Goal: Task Accomplishment & Management: Manage account settings

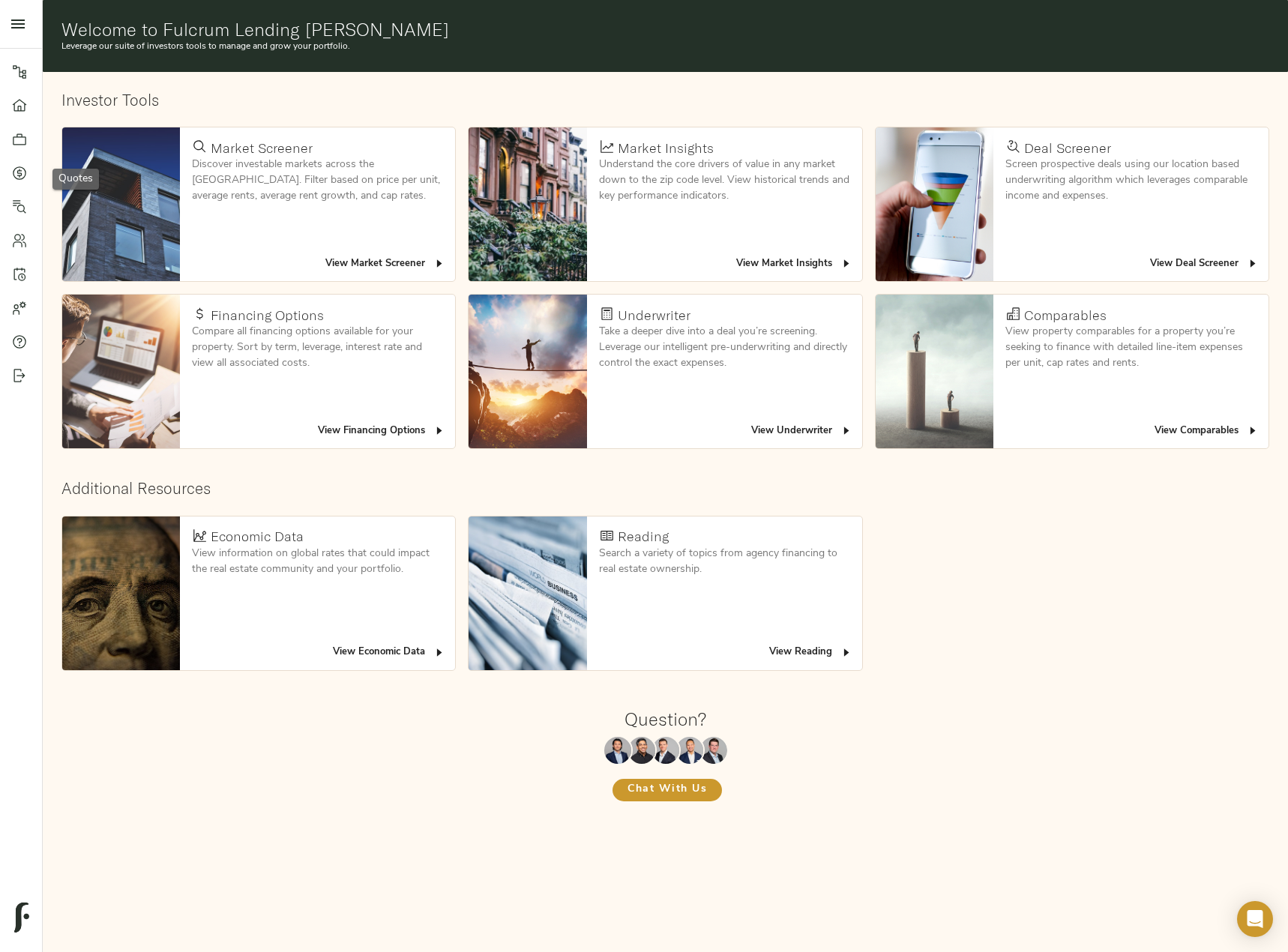
click at [7, 171] on link "Quotes" at bounding box center [20, 172] width 42 height 34
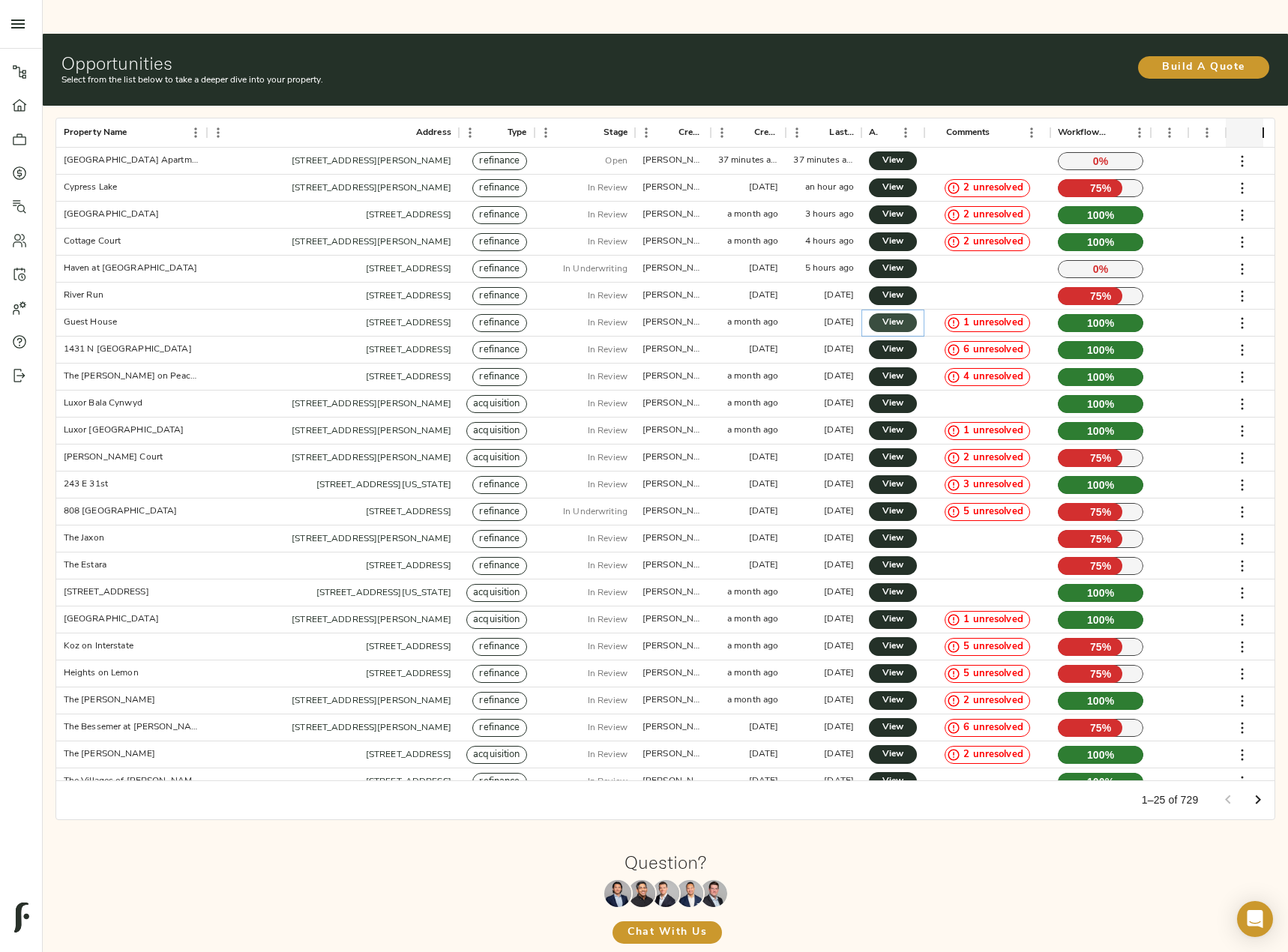
click at [913, 313] on link "View" at bounding box center [892, 322] width 48 height 19
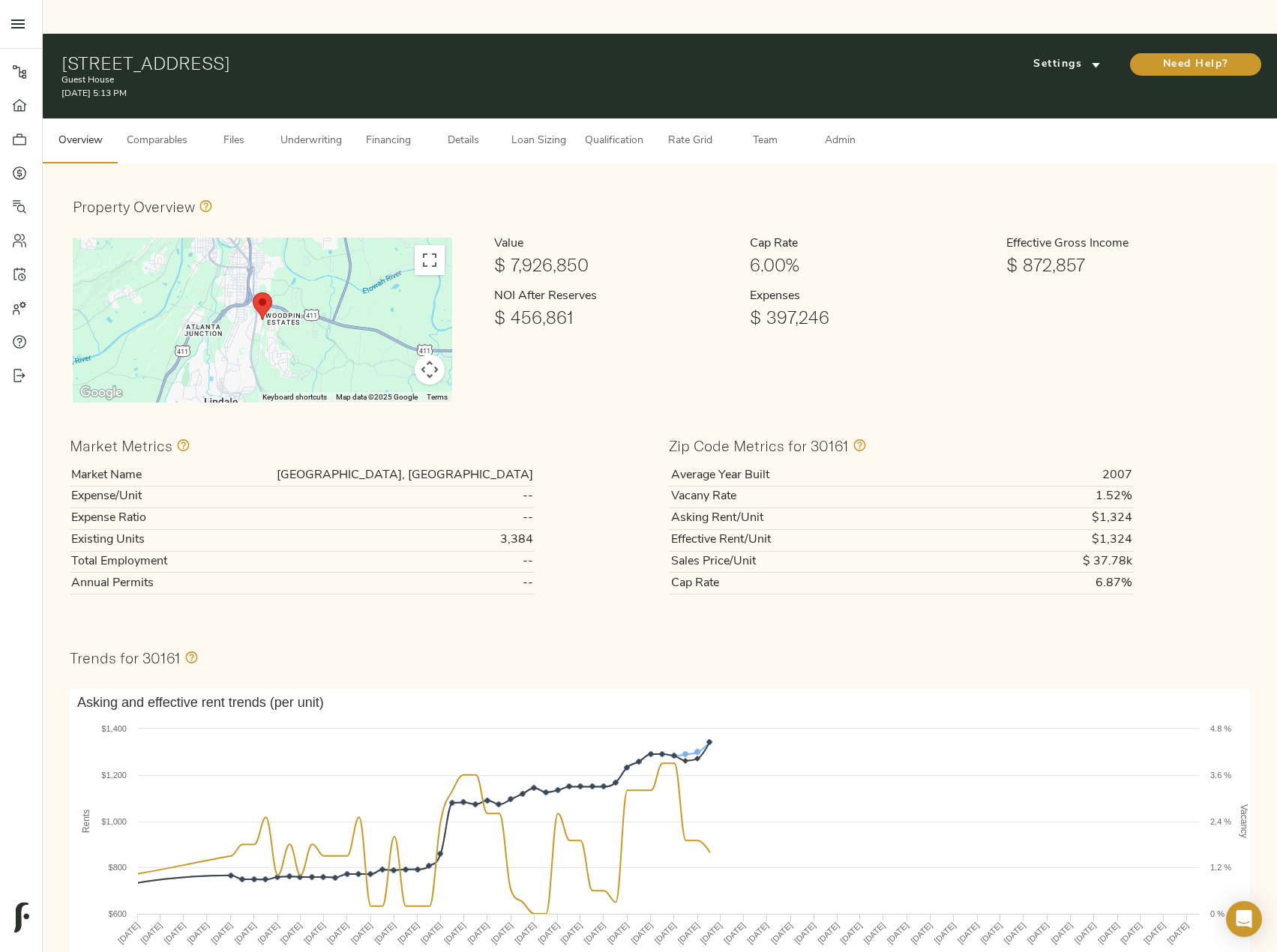
click at [479, 132] on span "Details" at bounding box center [464, 141] width 57 height 19
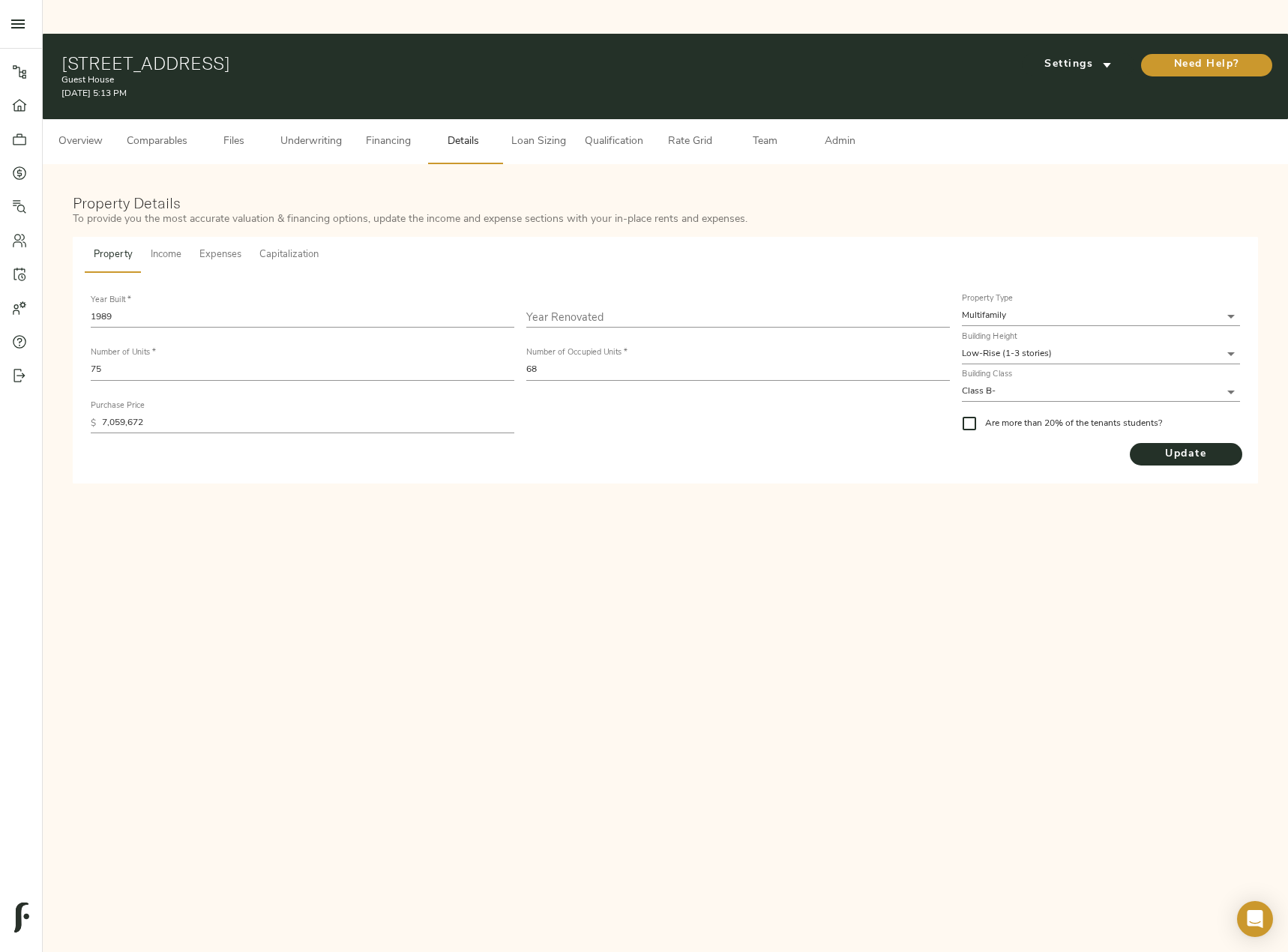
click at [287, 247] on span "Capitalization" at bounding box center [289, 255] width 59 height 17
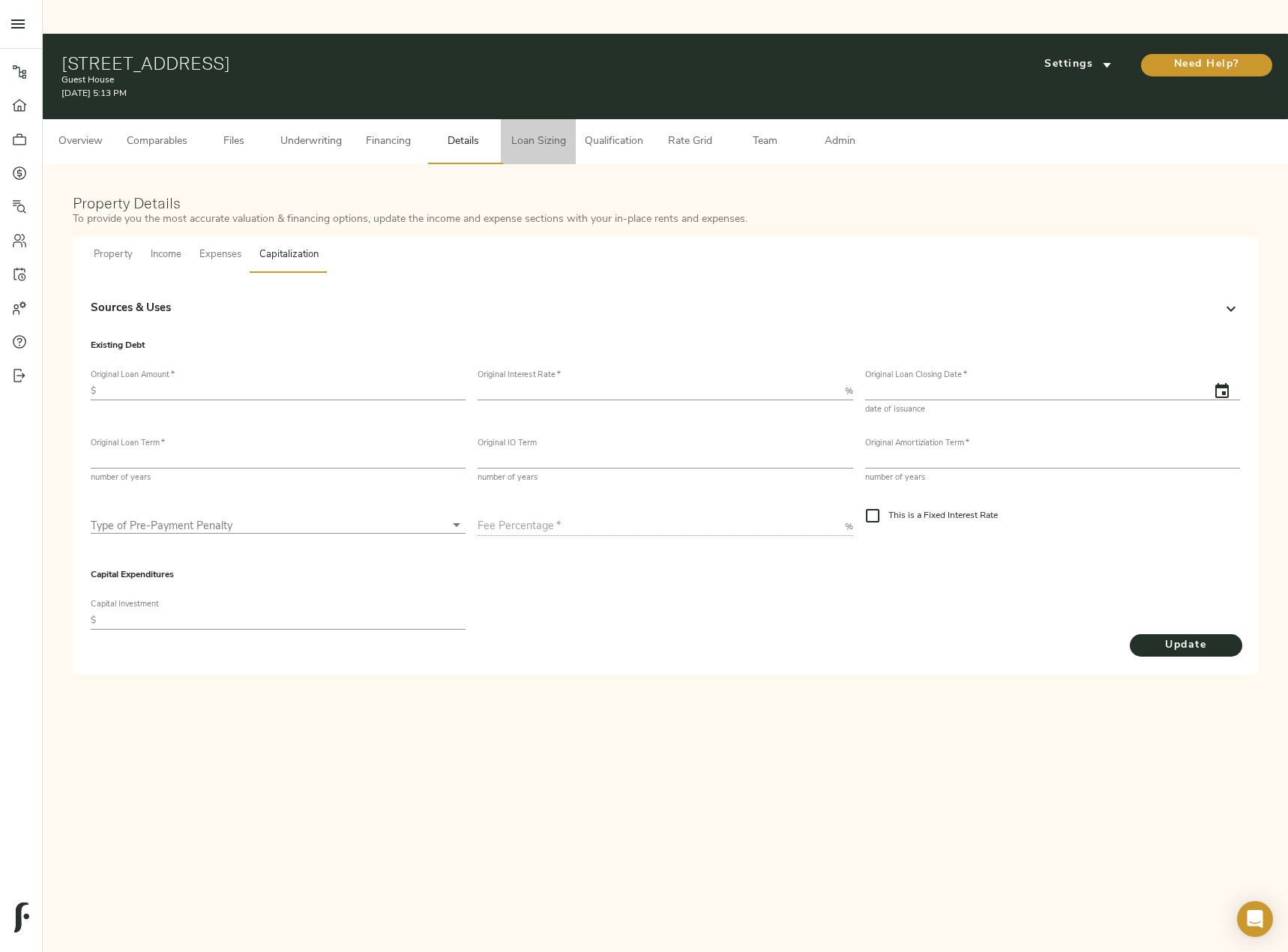
click at [528, 133] on span "Loan Sizing" at bounding box center [538, 142] width 57 height 19
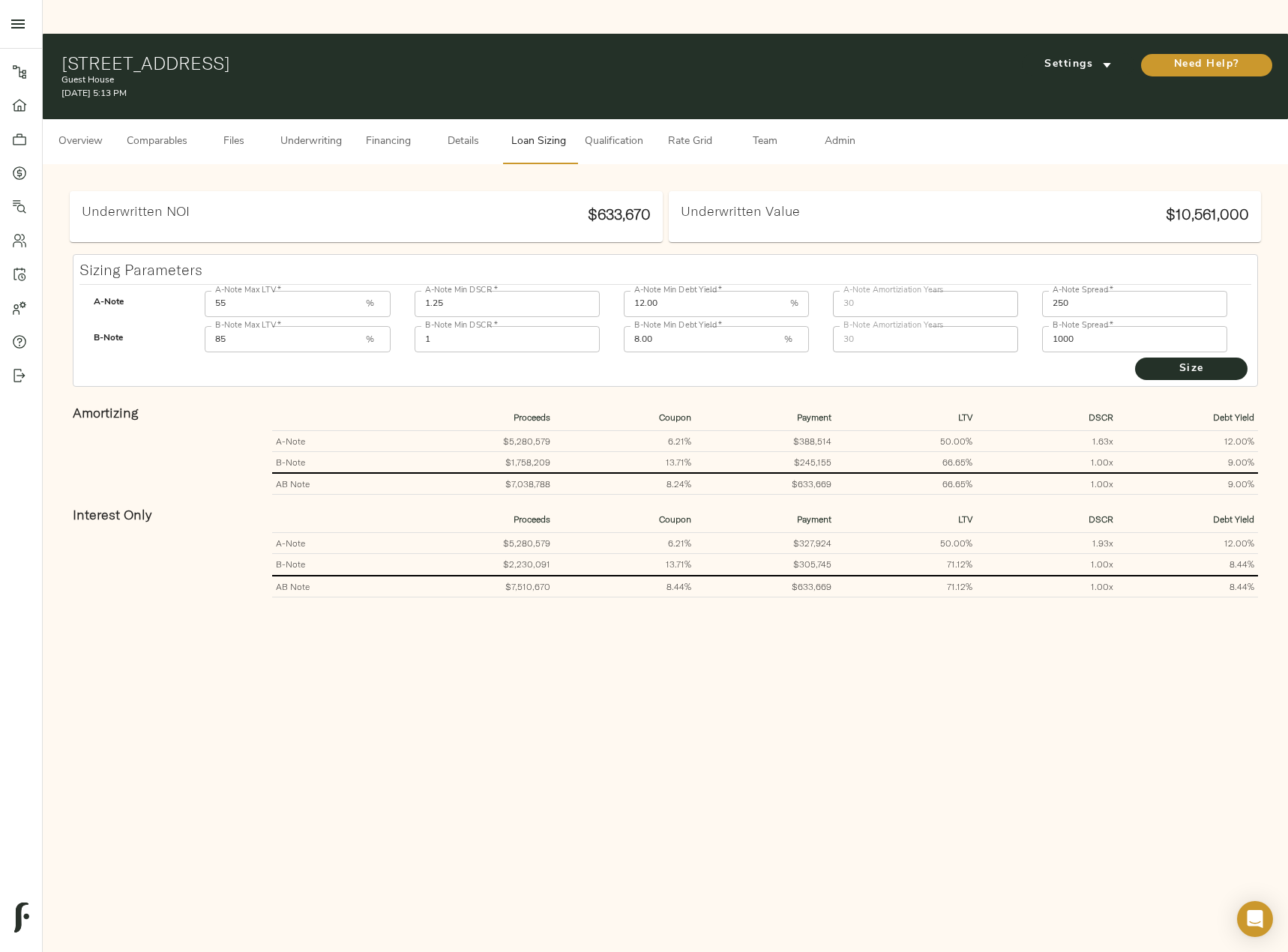
click at [1059, 49] on div "Settings" at bounding box center [1075, 64] width 119 height 30
click at [1063, 56] on span "Settings" at bounding box center [1077, 65] width 83 height 19
click at [1084, 59] on span "Underwriting Template" at bounding box center [1092, 63] width 92 height 13
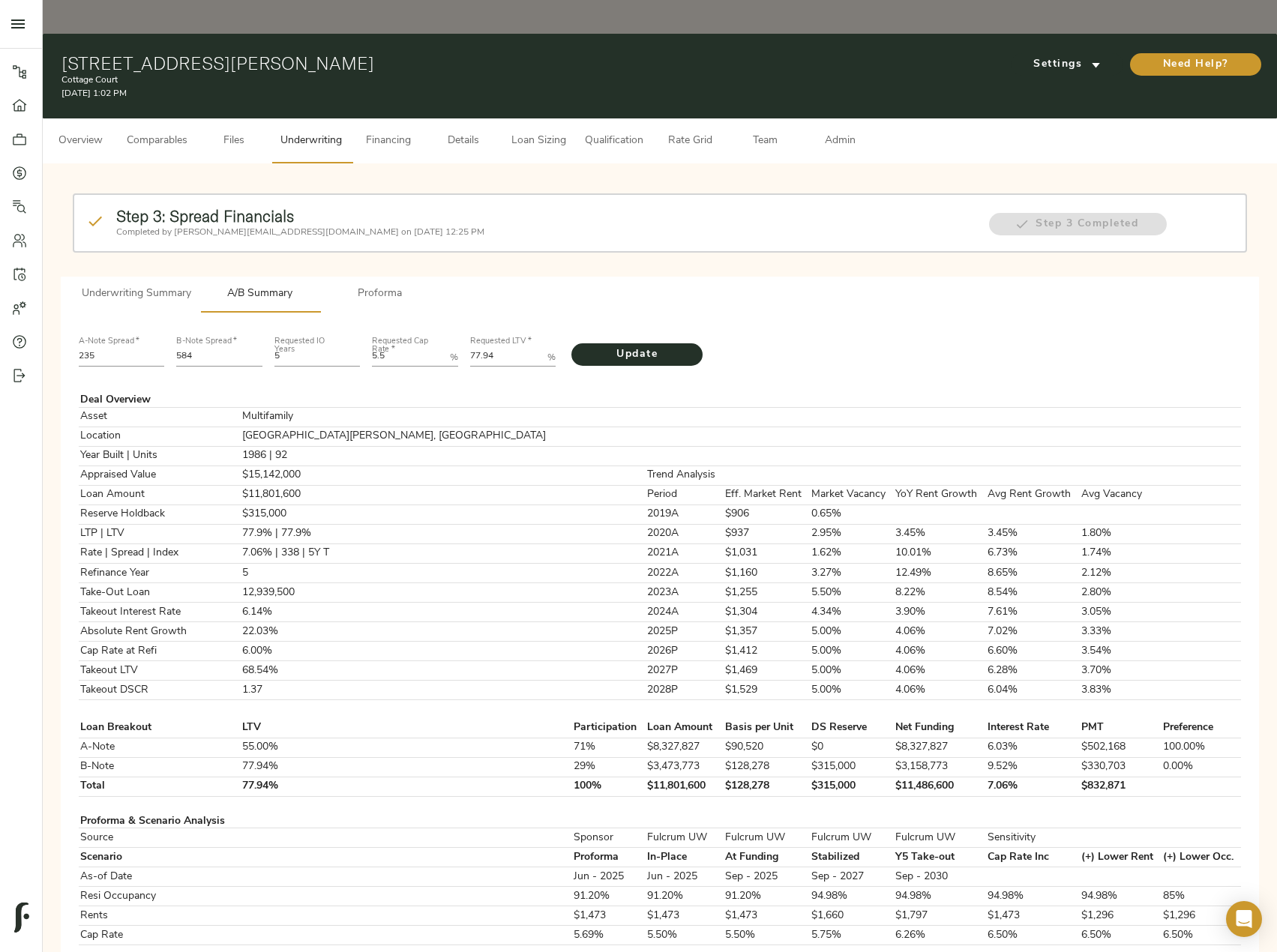
scroll to position [450, 0]
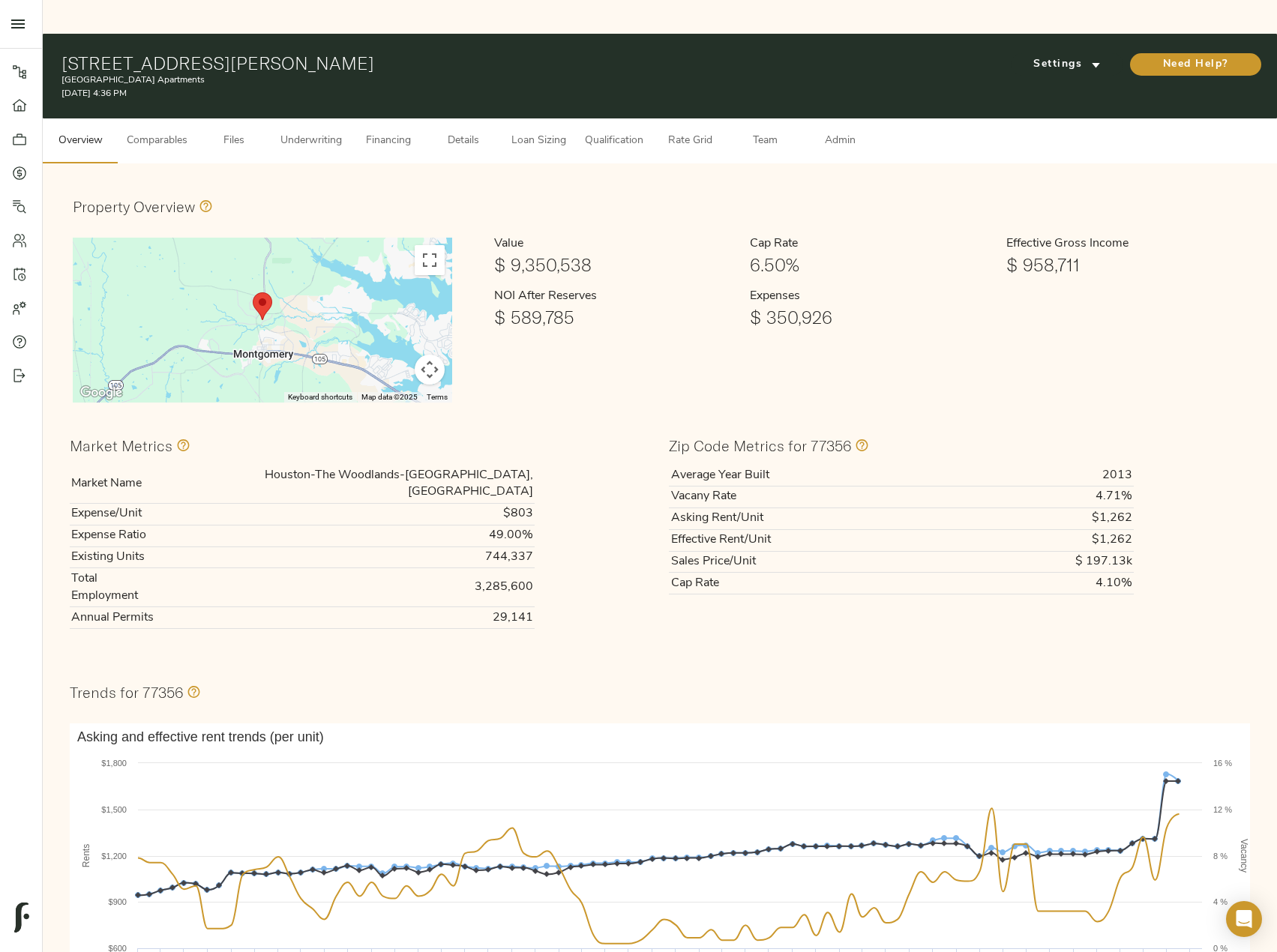
click at [171, 132] on span "Comparables" at bounding box center [157, 141] width 61 height 19
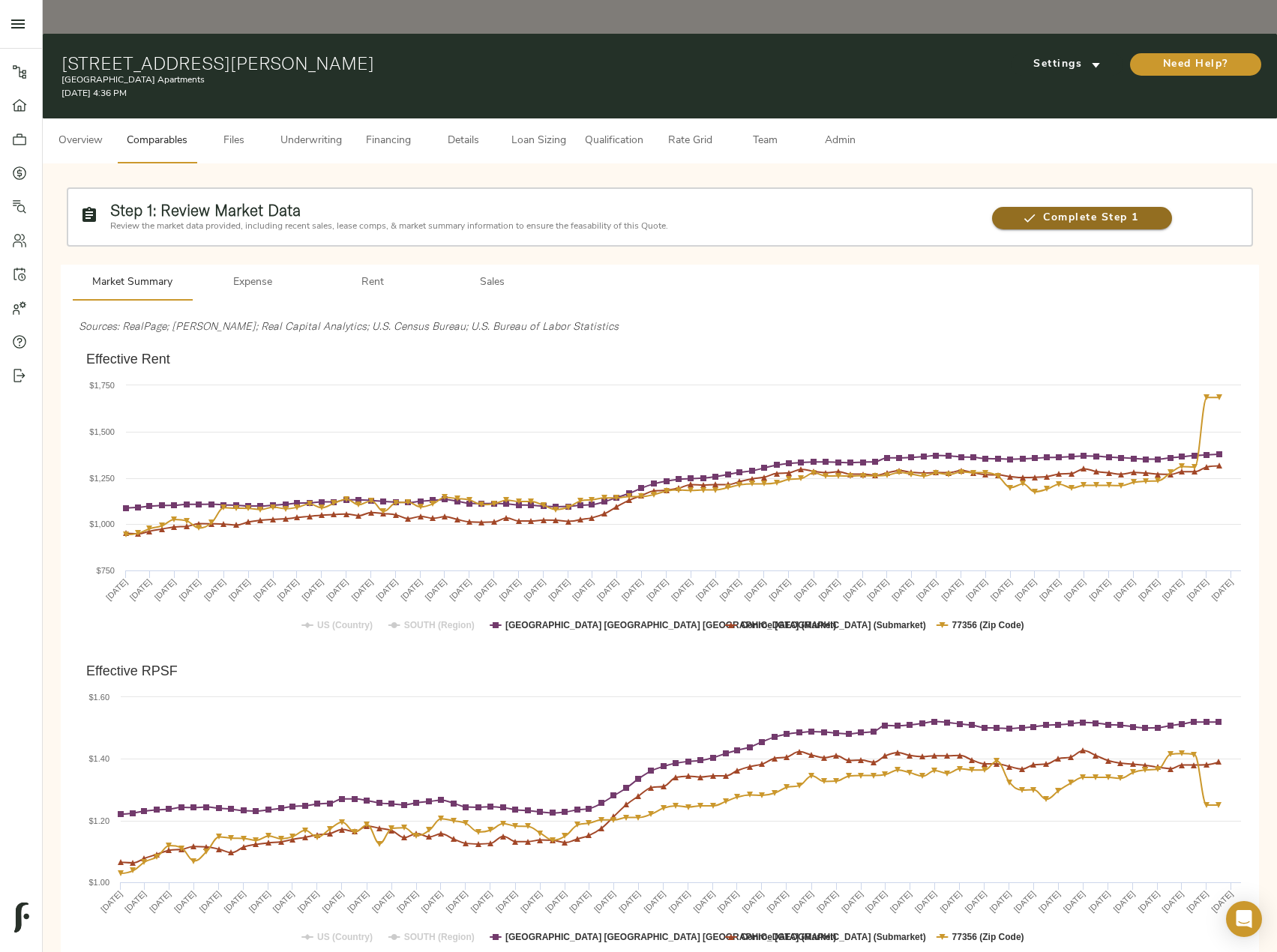
click at [1029, 215] on icon "button" at bounding box center [1030, 219] width 11 height 8
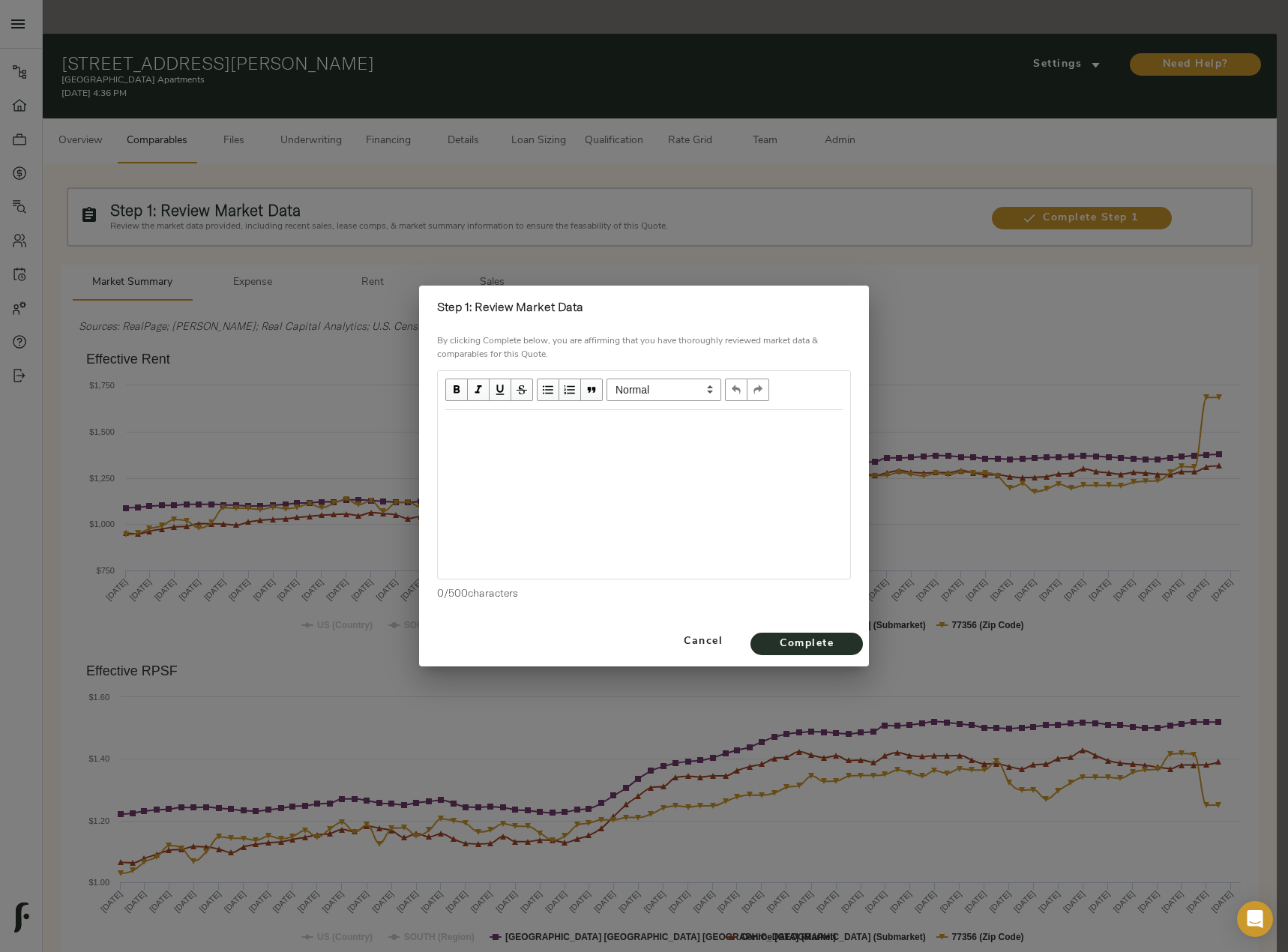
click at [524, 427] on div "Edit text" at bounding box center [643, 426] width 397 height 17
click at [452, 460] on div "Edit text" at bounding box center [643, 453] width 397 height 17
click at [533, 461] on div "Vacancy around" at bounding box center [643, 453] width 397 height 17
click at [787, 645] on span "Complete" at bounding box center [806, 644] width 83 height 19
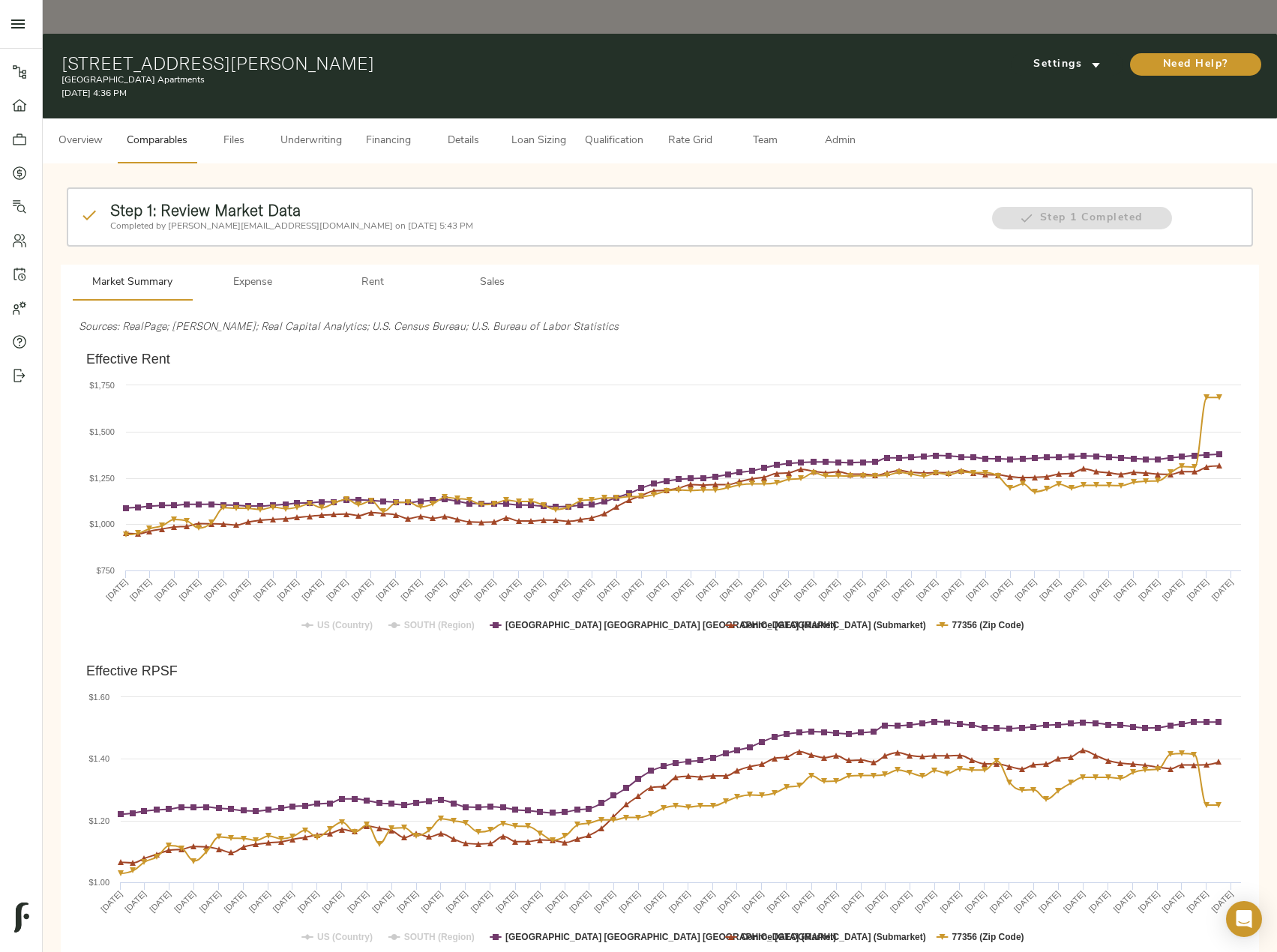
click at [234, 132] on span "Files" at bounding box center [234, 141] width 57 height 19
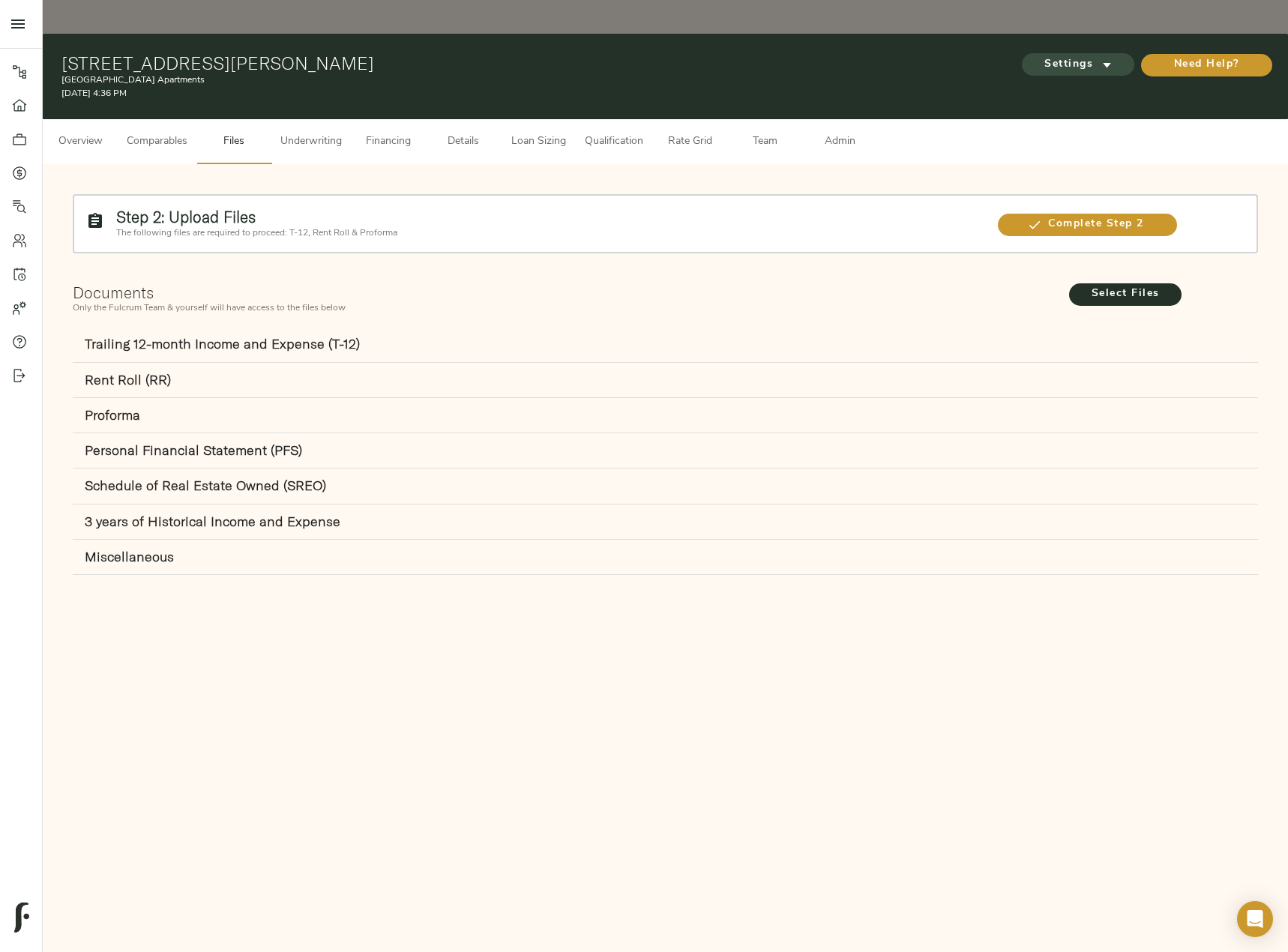
click at [1059, 56] on span "Settings" at bounding box center [1077, 65] width 83 height 19
click at [1073, 61] on span "Underwriting Template" at bounding box center [1092, 63] width 92 height 13
click at [1139, 257] on div at bounding box center [644, 476] width 1288 height 952
click at [1100, 285] on span "Select Files" at bounding box center [1125, 294] width 83 height 19
click at [0, 0] on input "Select Files" at bounding box center [0, 0] width 0 height 0
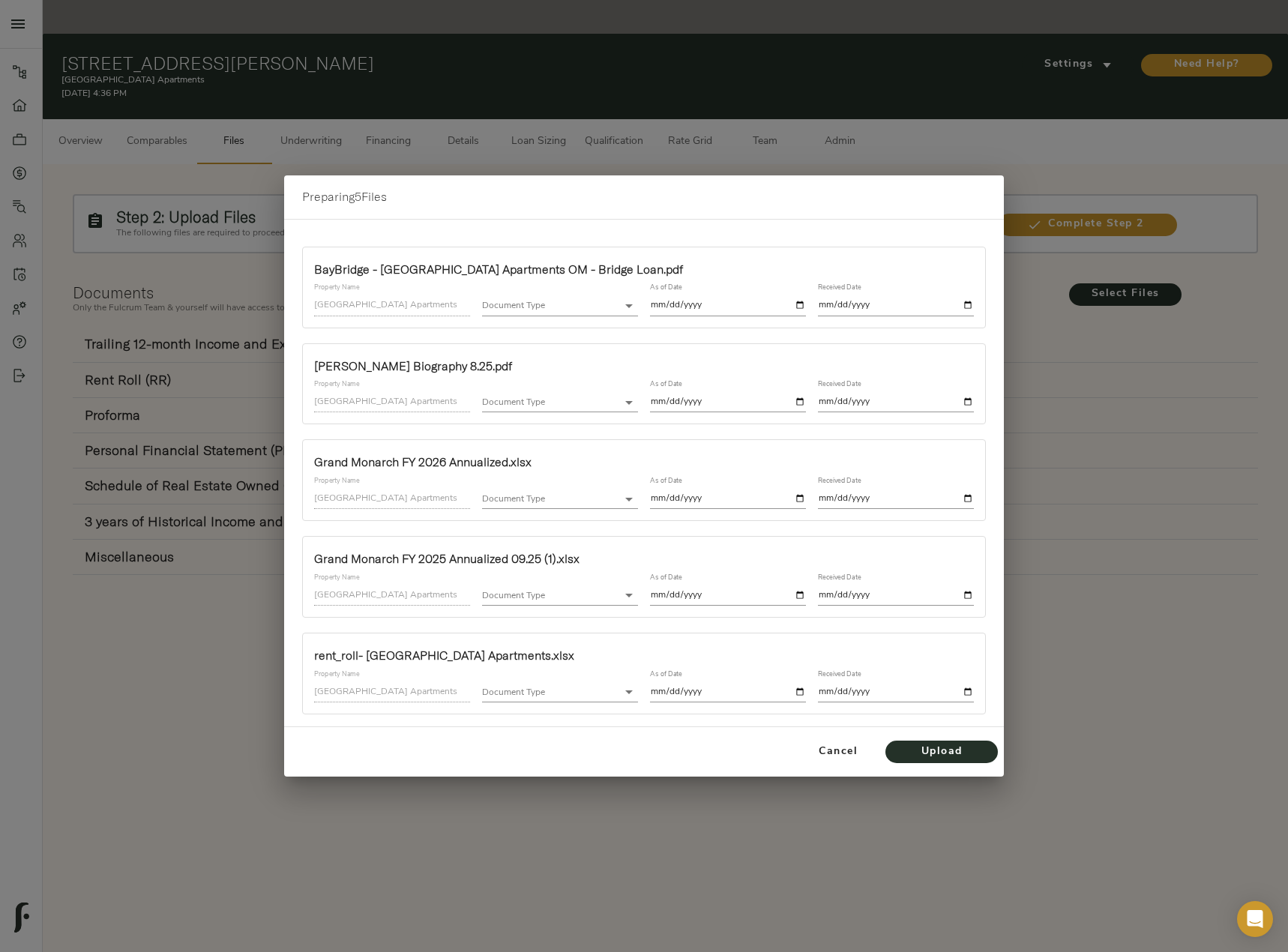
click at [549, 303] on body "Grand Monarch Apartments - 155 Plez Morgan, Montgomery, TX 77356 Pipeline Dashb…" at bounding box center [644, 492] width 1288 height 986
click at [546, 438] on li "Miscellaneous" at bounding box center [585, 440] width 207 height 22
type input "miscellaneous"
click at [798, 302] on input "date" at bounding box center [728, 305] width 156 height 20
type input "2025-09-22"
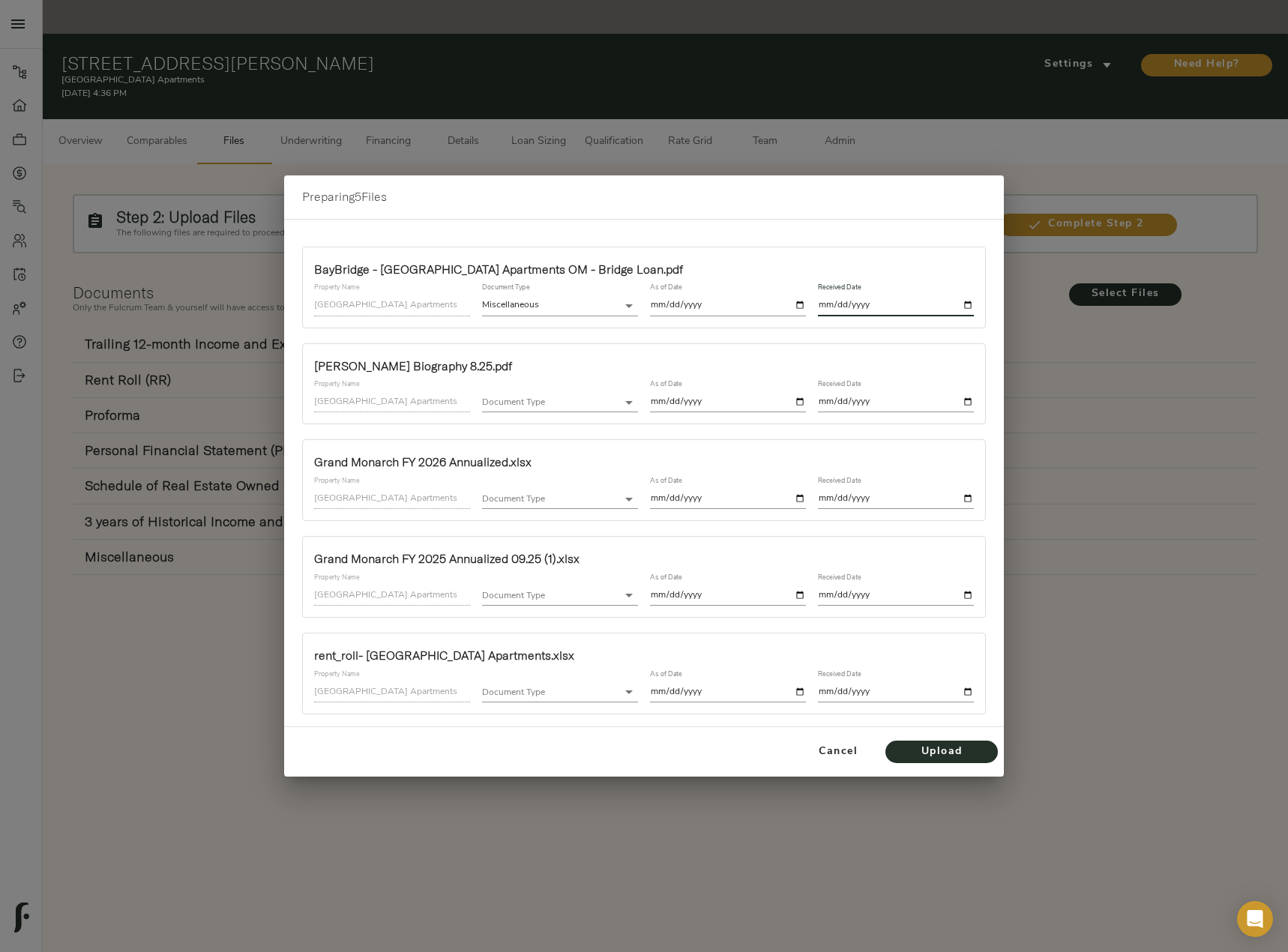
click at [970, 301] on input "date" at bounding box center [896, 305] width 156 height 20
type input "2025-09-22"
click at [550, 407] on body "Grand Monarch Apartments - 155 Plez Morgan, Montgomery, TX 77356 Pipeline Dashb…" at bounding box center [644, 492] width 1288 height 986
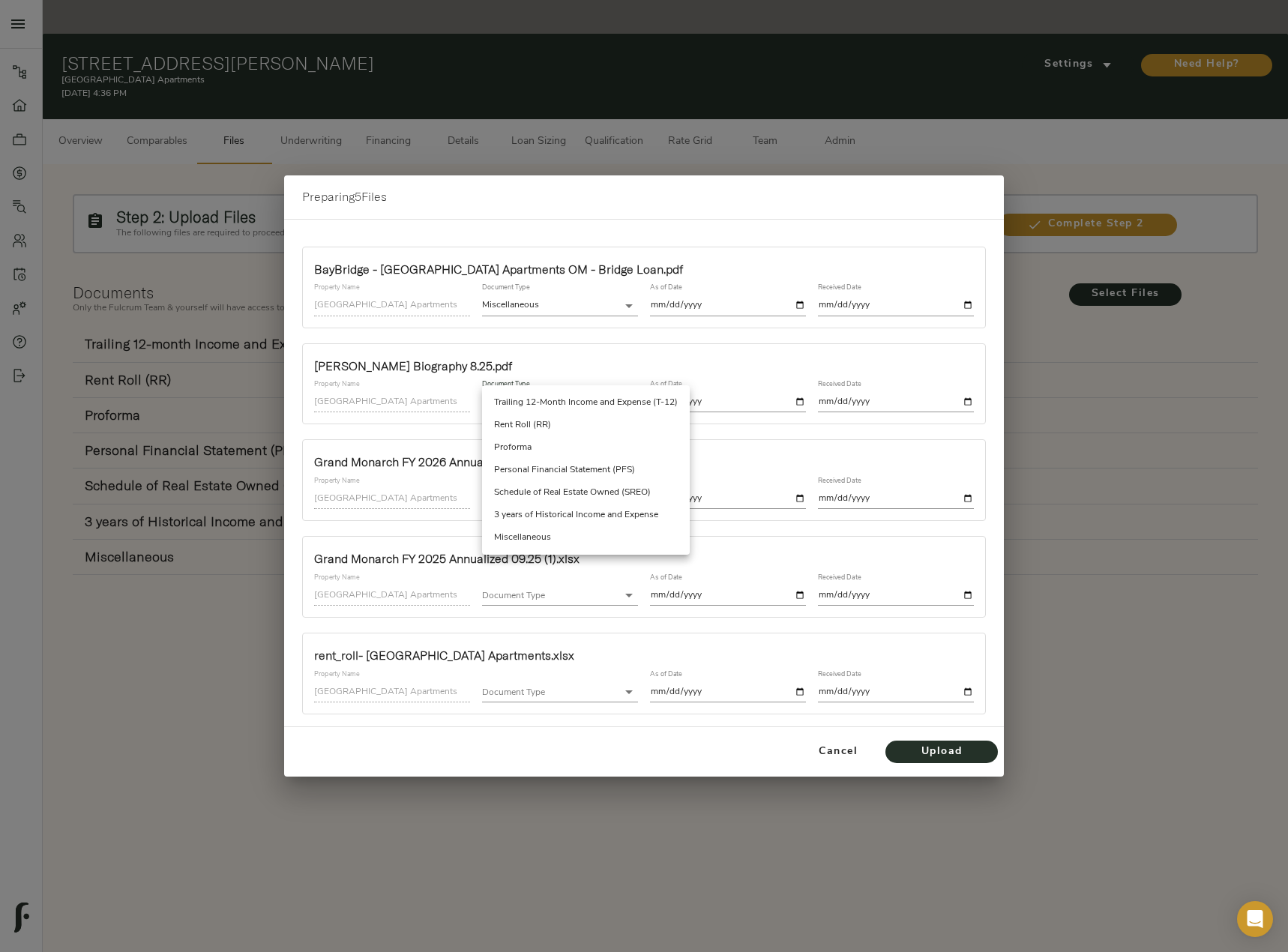
click at [541, 539] on li "Miscellaneous" at bounding box center [585, 537] width 207 height 22
type input "miscellaneous"
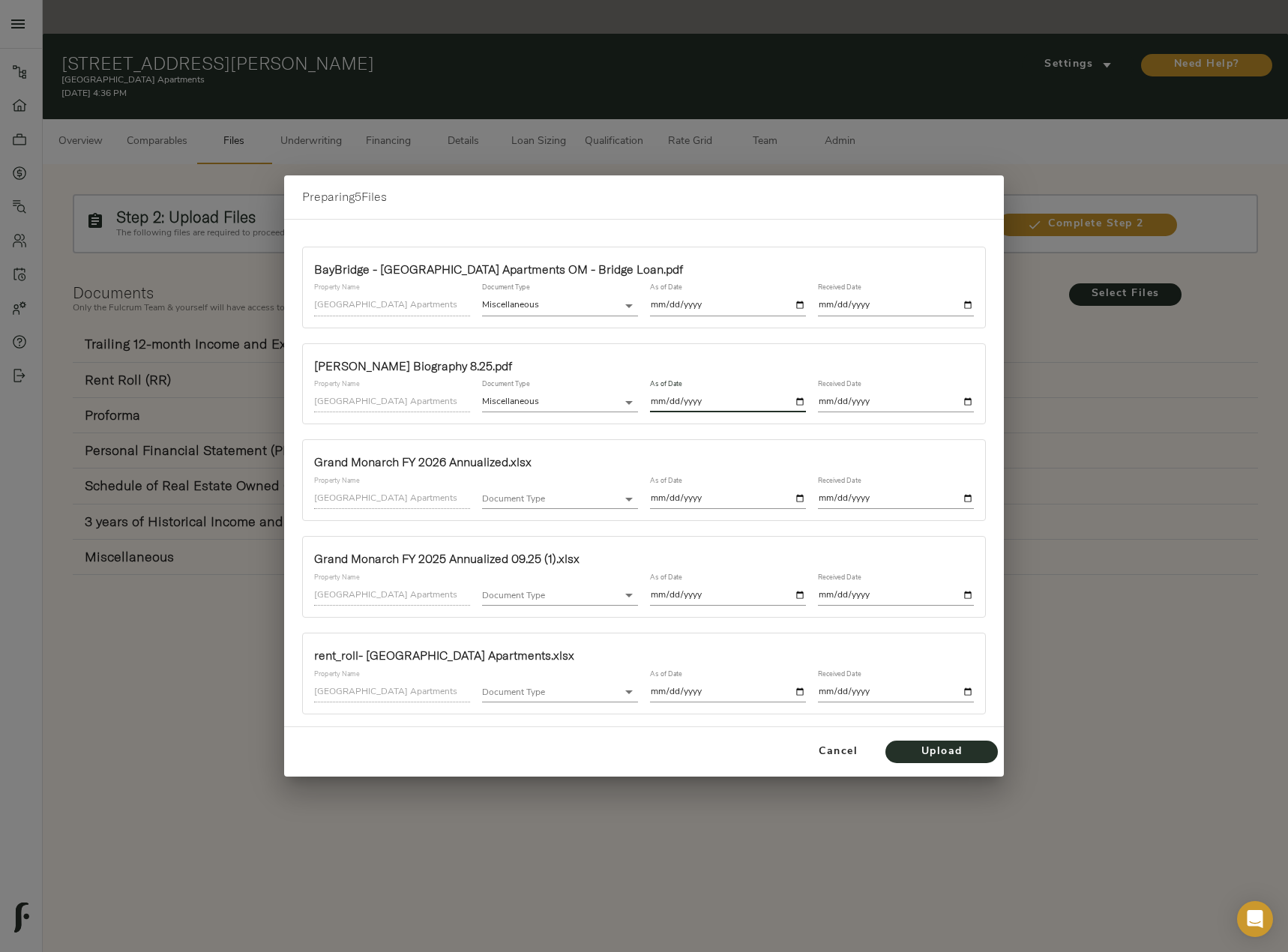
click at [803, 403] on input "date" at bounding box center [728, 401] width 156 height 20
type input "2025-09-22"
click at [972, 403] on input "date" at bounding box center [896, 401] width 156 height 20
type input "2025-09-22"
click at [569, 500] on body "Grand Monarch Apartments - 155 Plez Morgan, Montgomery, TX 77356 Pipeline Dashb…" at bounding box center [644, 492] width 1288 height 986
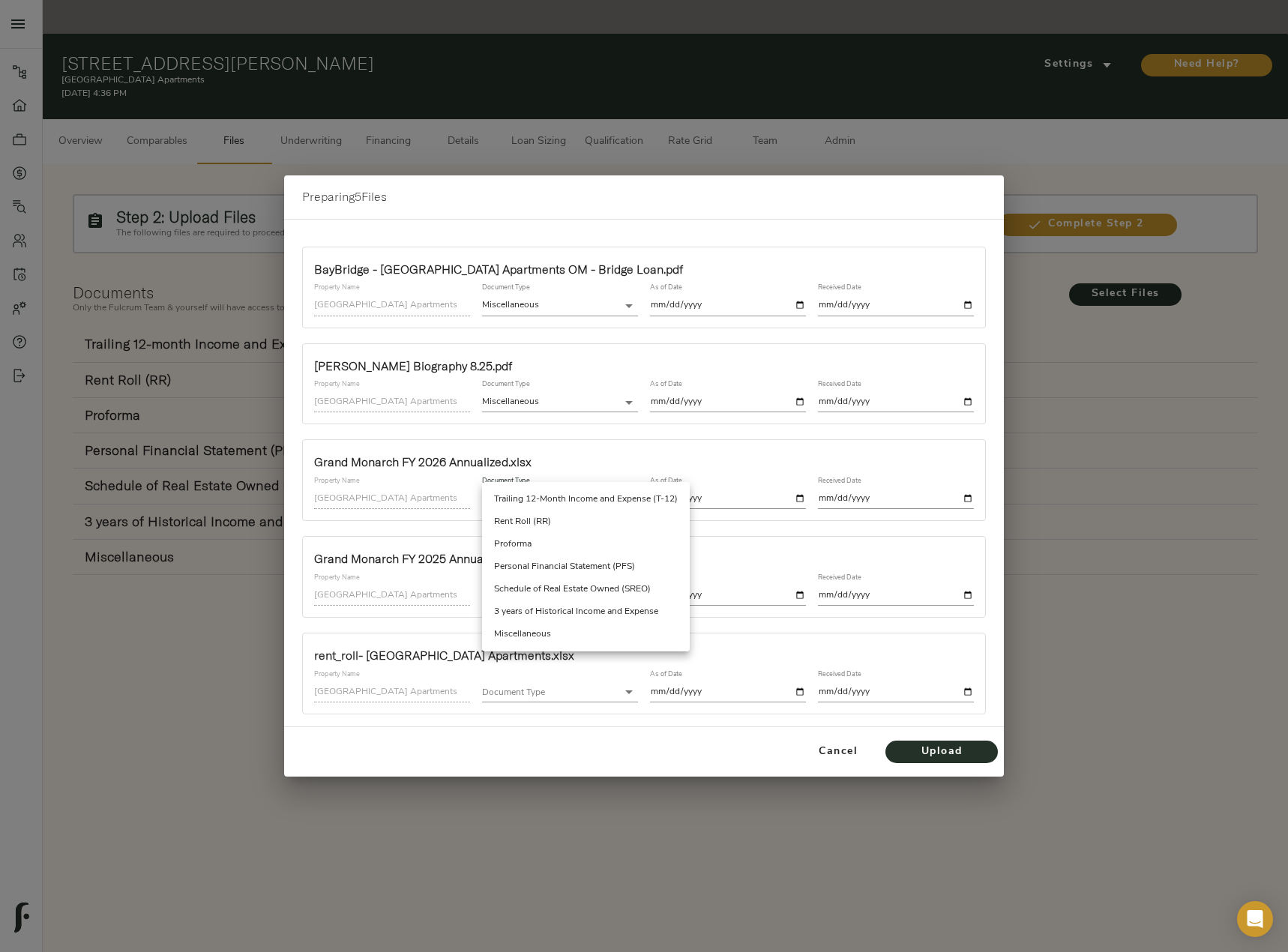
click at [571, 538] on li "Proforma" at bounding box center [585, 543] width 207 height 22
type input "proforma"
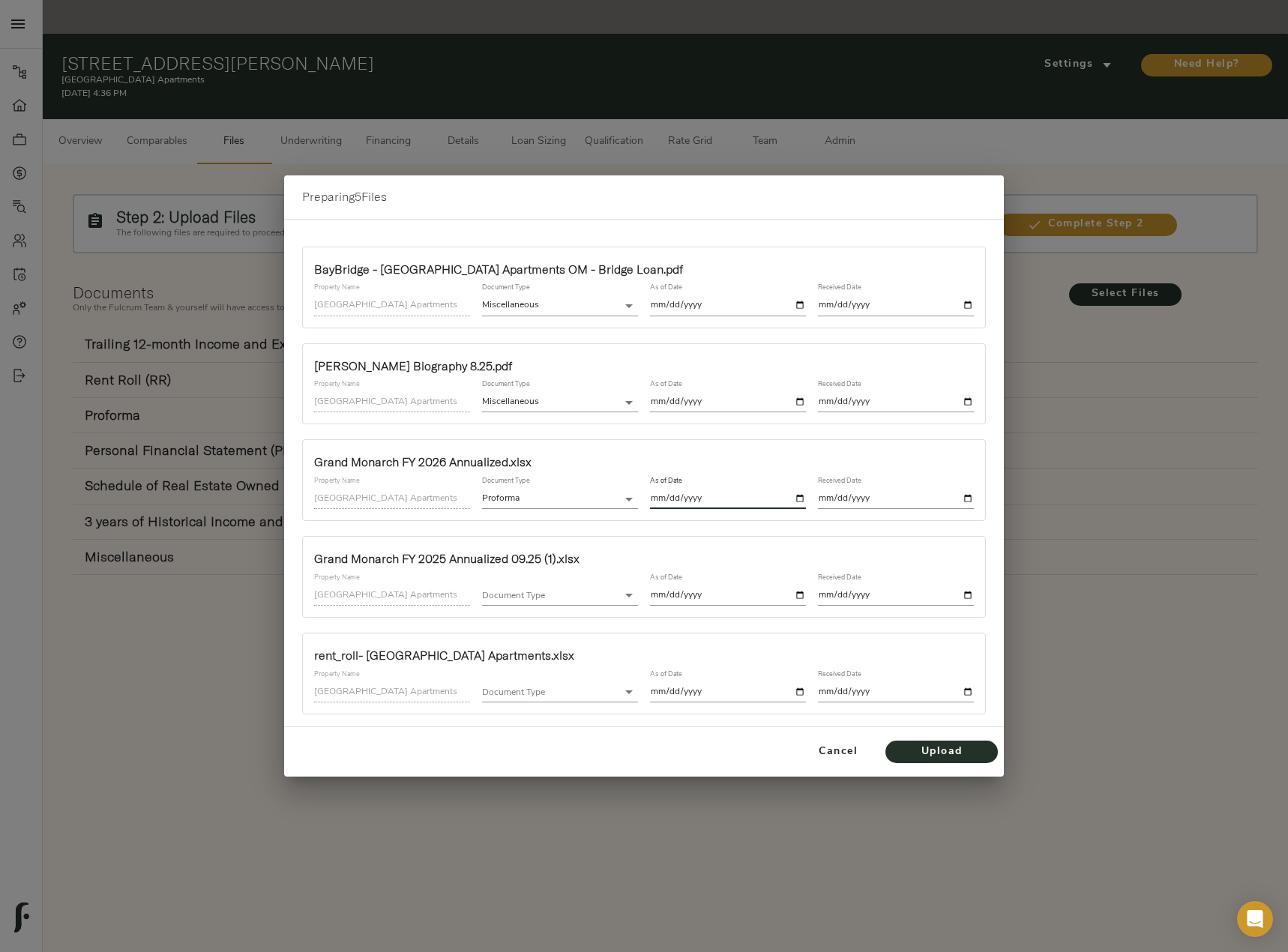
click at [803, 496] on input "date" at bounding box center [728, 498] width 156 height 20
type input "2025-09-22"
click at [971, 497] on input "date" at bounding box center [896, 498] width 156 height 20
type input "2025-09-22"
click at [583, 589] on body "Grand Monarch Apartments - 155 Plez Morgan, Montgomery, TX 77356 Pipeline Dashb…" at bounding box center [644, 492] width 1288 height 986
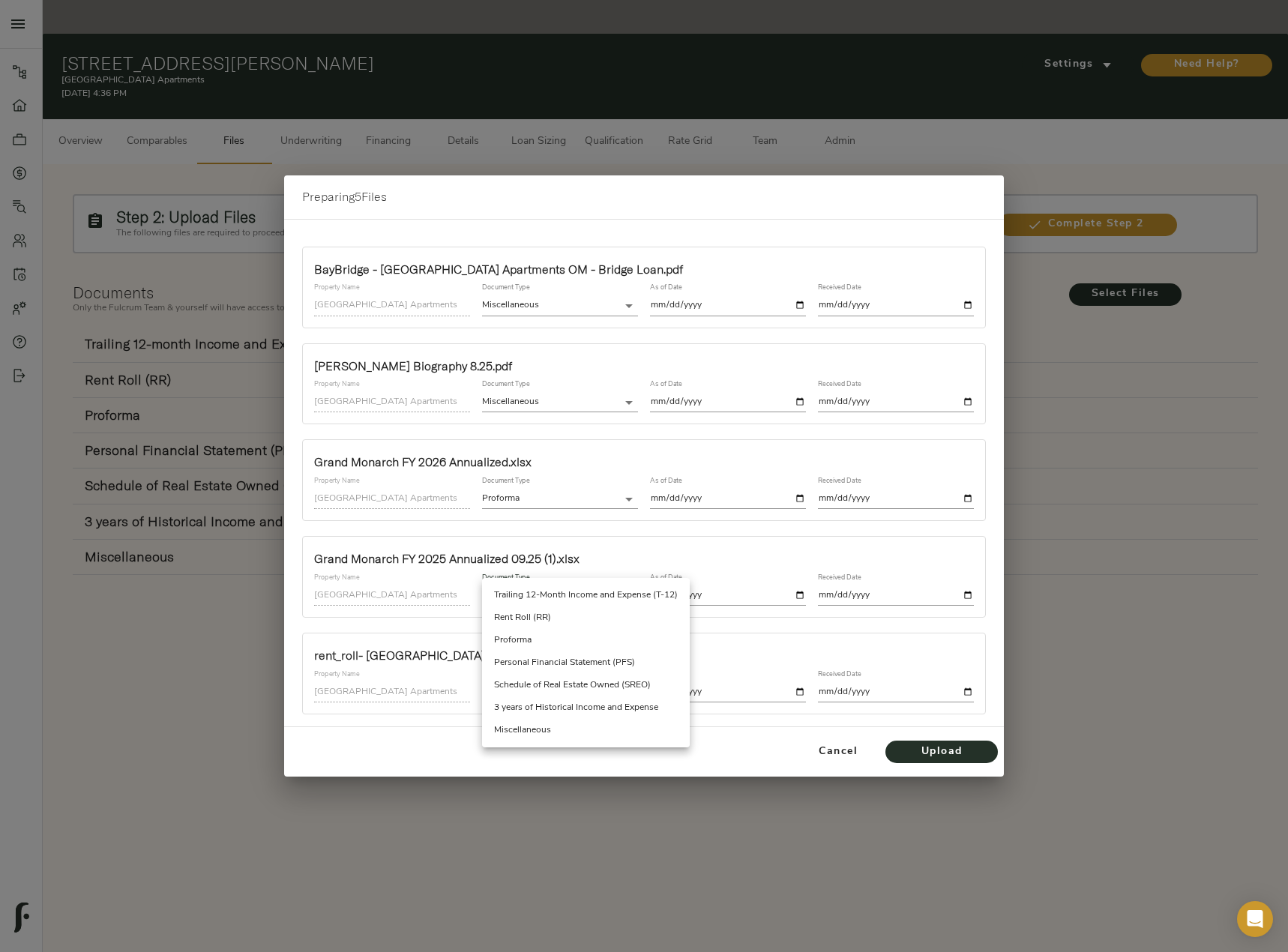
click at [583, 589] on li "Trailing 12-Month Income and Expense (T-12)" at bounding box center [585, 595] width 207 height 22
type input "trailing_twelve"
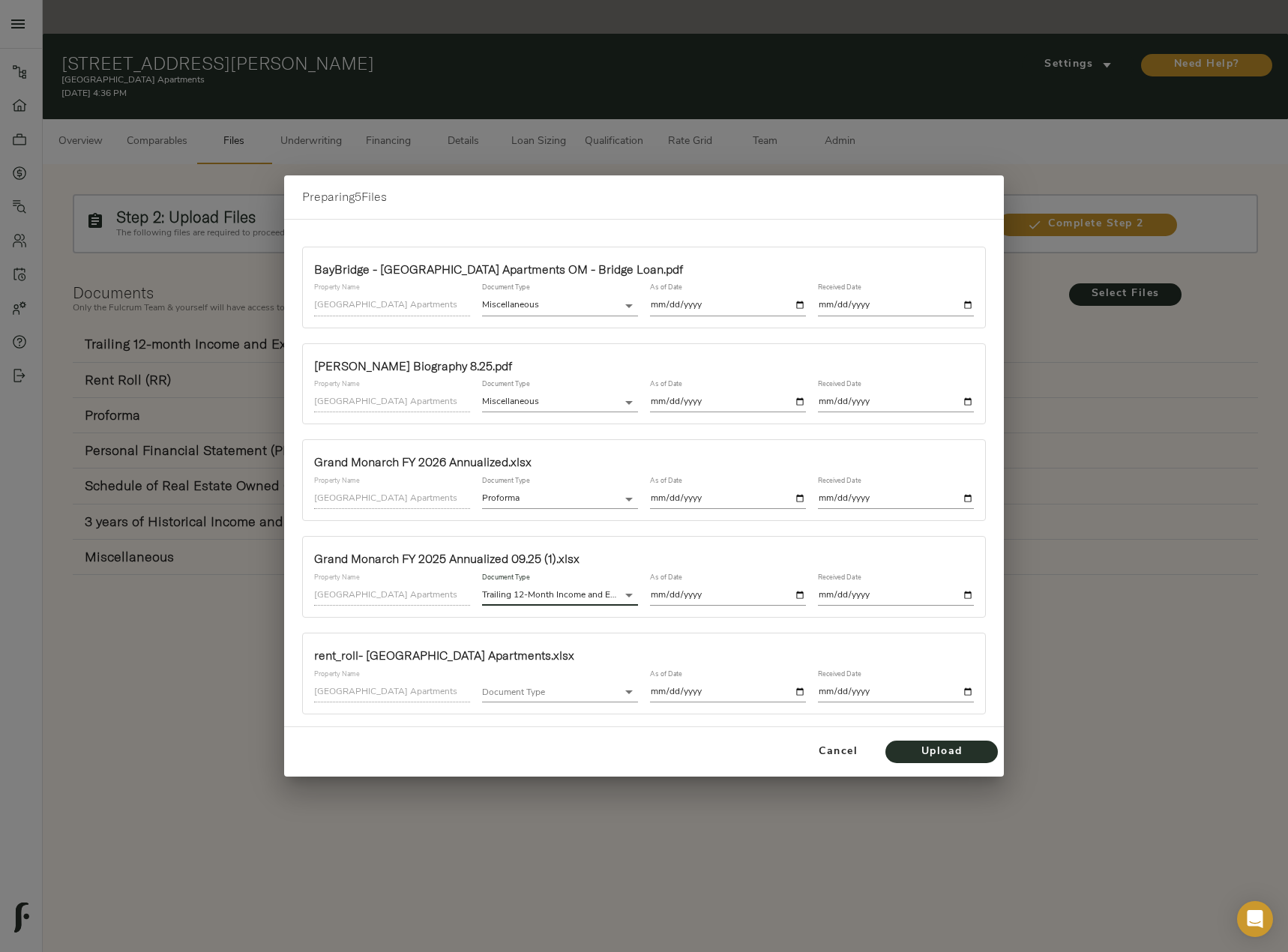
click at [798, 594] on input "date" at bounding box center [728, 595] width 156 height 20
type input "2025-08-31"
click at [969, 592] on input "date" at bounding box center [896, 595] width 156 height 20
type input "2025-09-22"
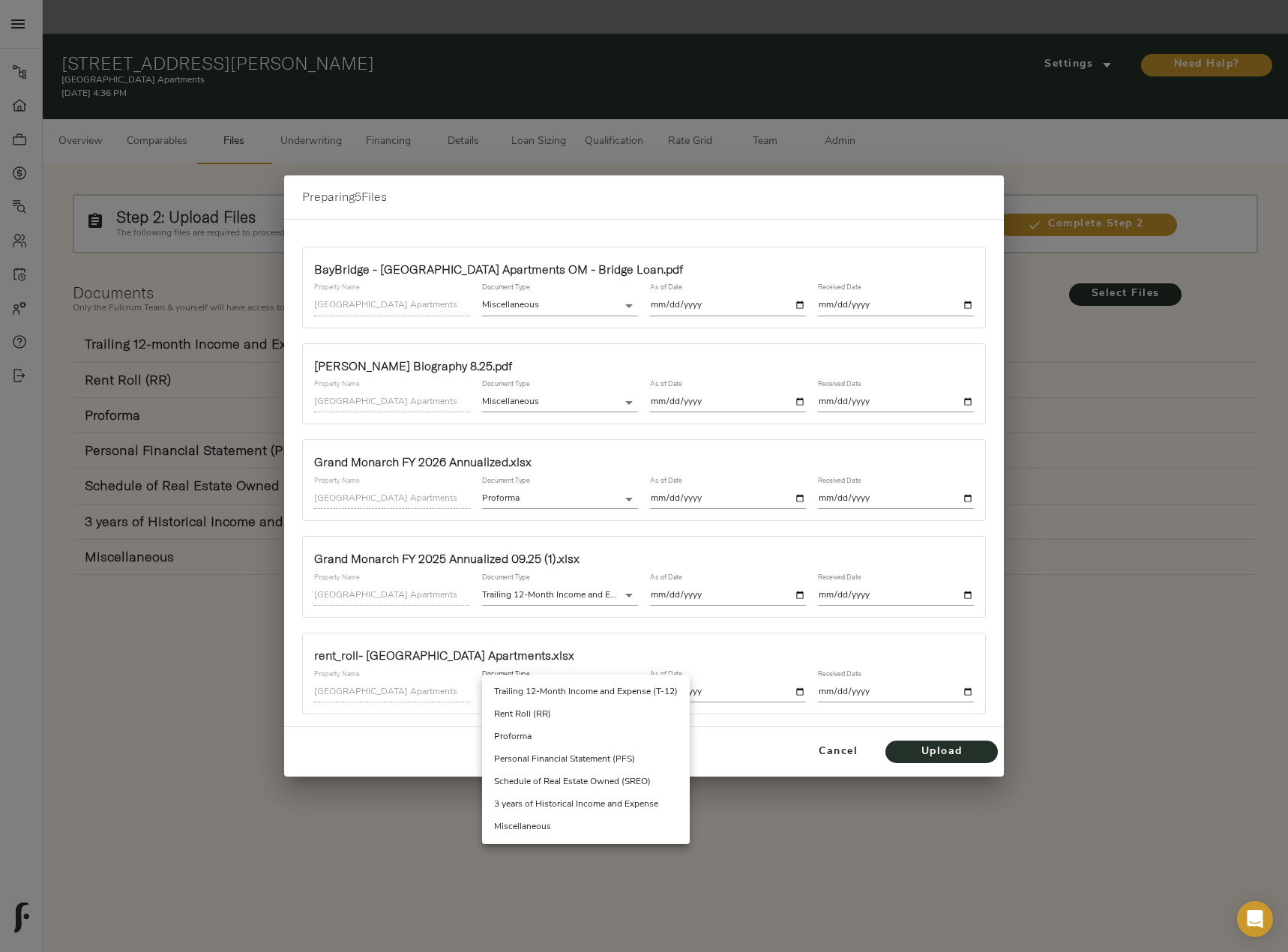
click at [491, 691] on body "Grand Monarch Apartments - 155 Plez Morgan, Montgomery, TX 77356 Pipeline Dashb…" at bounding box center [644, 492] width 1288 height 986
click at [582, 709] on li "Rent Roll (RR)" at bounding box center [585, 714] width 207 height 22
type input "rent_roll"
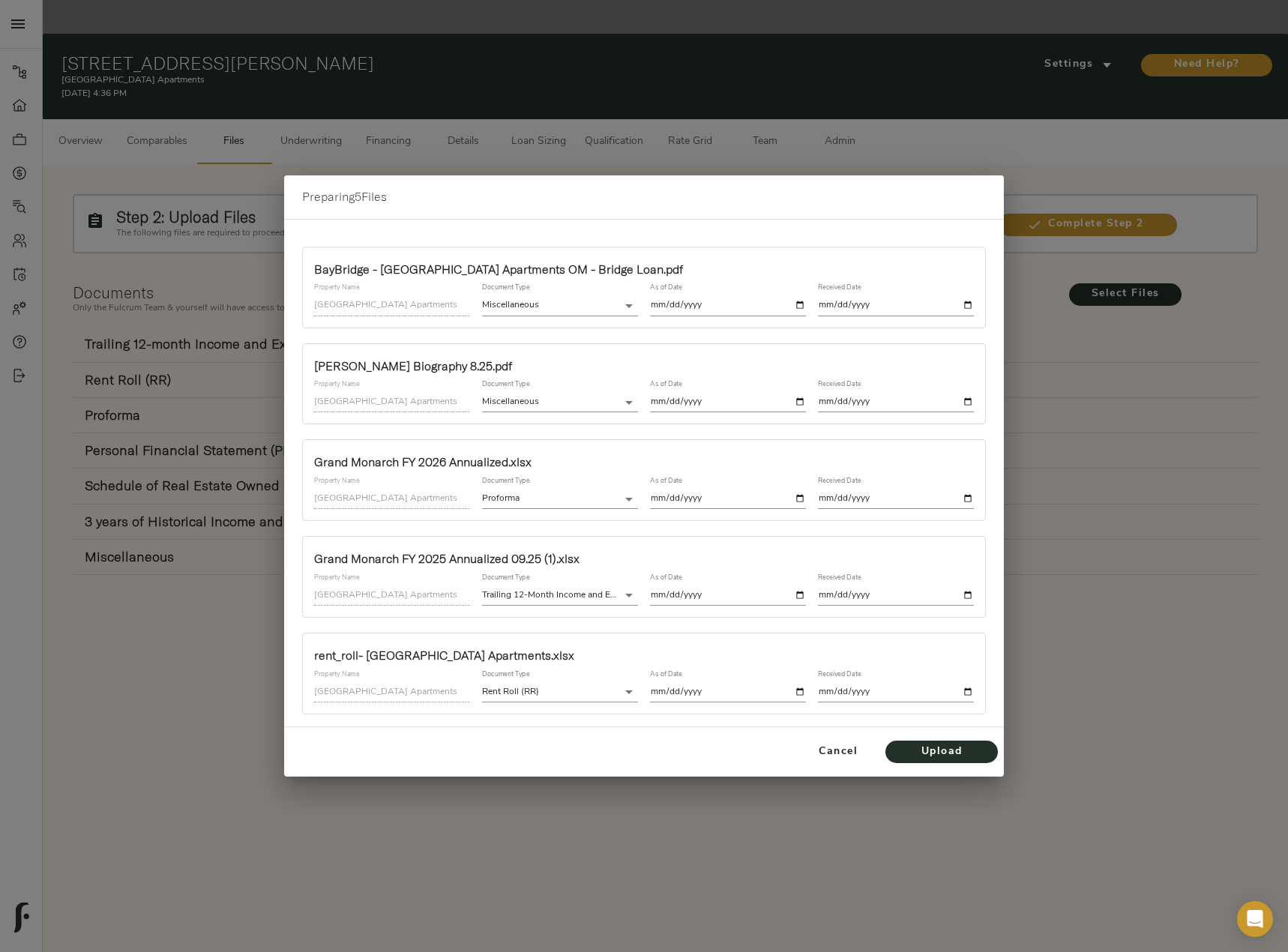
click at [800, 693] on input "date" at bounding box center [728, 691] width 156 height 20
type input "2025-09-22"
click at [968, 691] on input "date" at bounding box center [896, 691] width 156 height 20
type input "2025-09-22"
click at [633, 747] on div "Cancel Upload" at bounding box center [644, 751] width 719 height 49
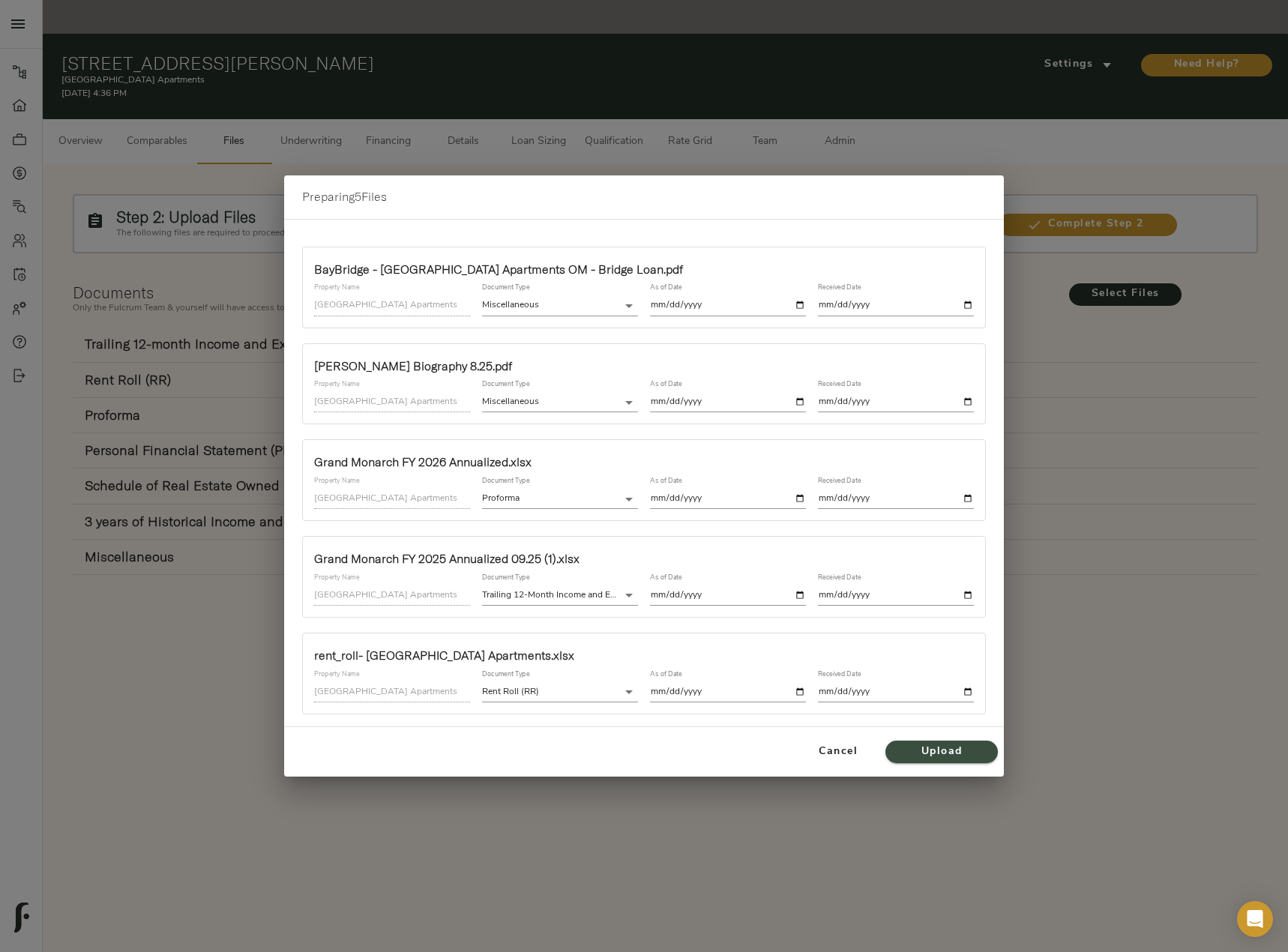
click at [957, 749] on span "Upload" at bounding box center [941, 752] width 83 height 19
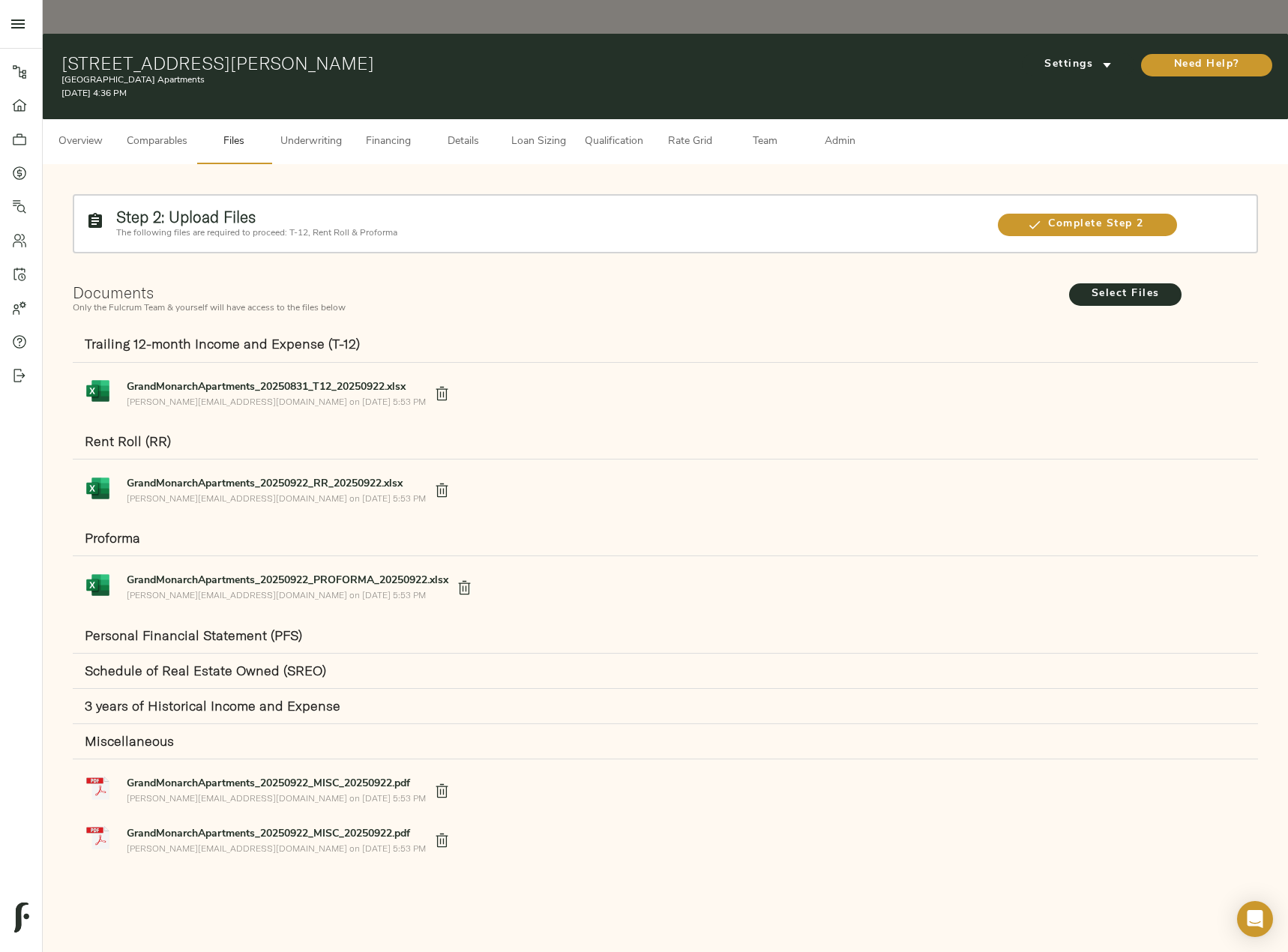
click at [1098, 52] on div "Settings Need Help?" at bounding box center [1068, 76] width 402 height 48
click at [1093, 56] on span "Settings" at bounding box center [1077, 65] width 83 height 19
click at [1064, 66] on span "Underwriting Template" at bounding box center [1092, 63] width 92 height 13
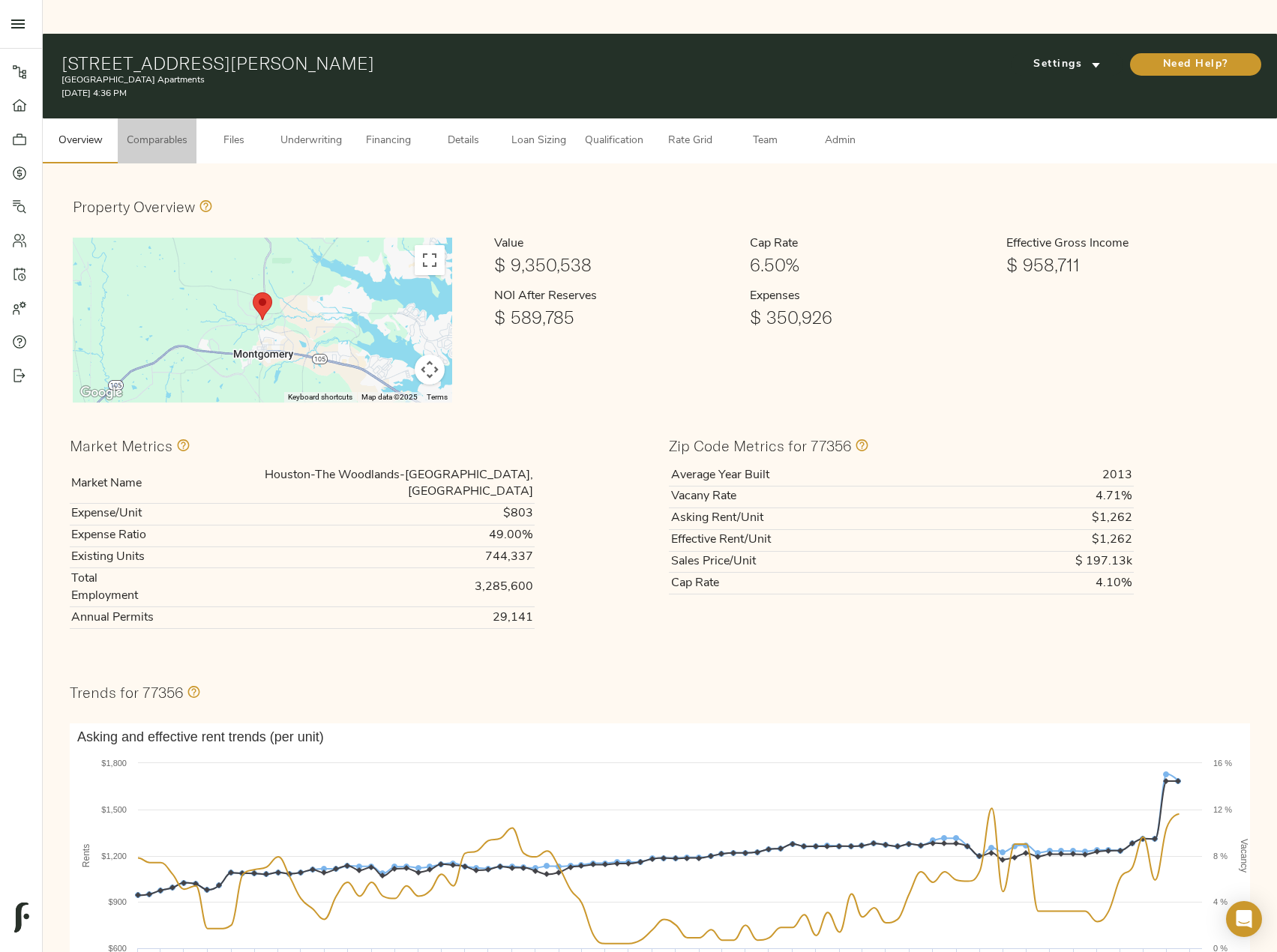
click at [170, 132] on span "Comparables" at bounding box center [157, 141] width 61 height 19
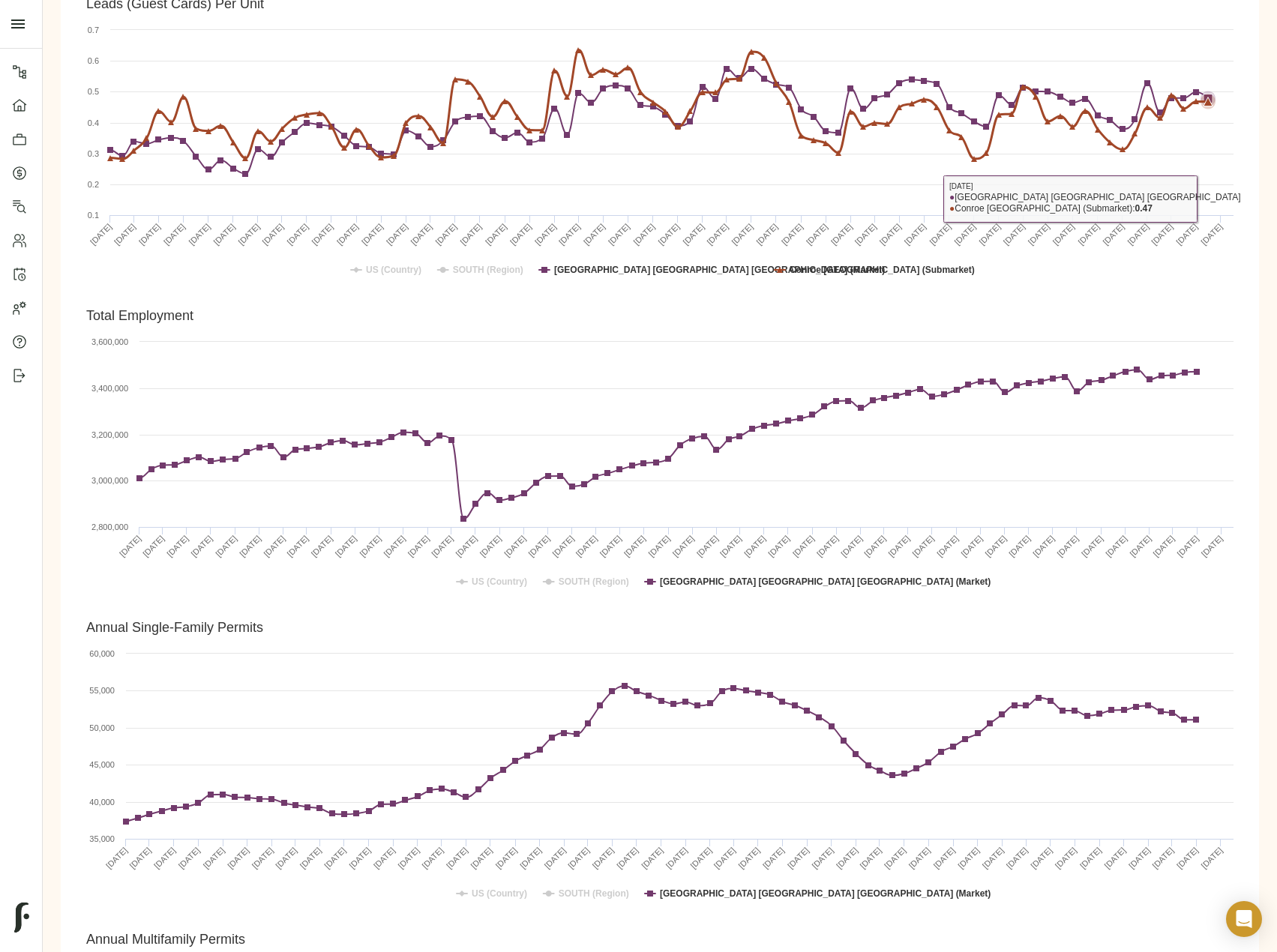
scroll to position [3140, 0]
